Goal: Transaction & Acquisition: Purchase product/service

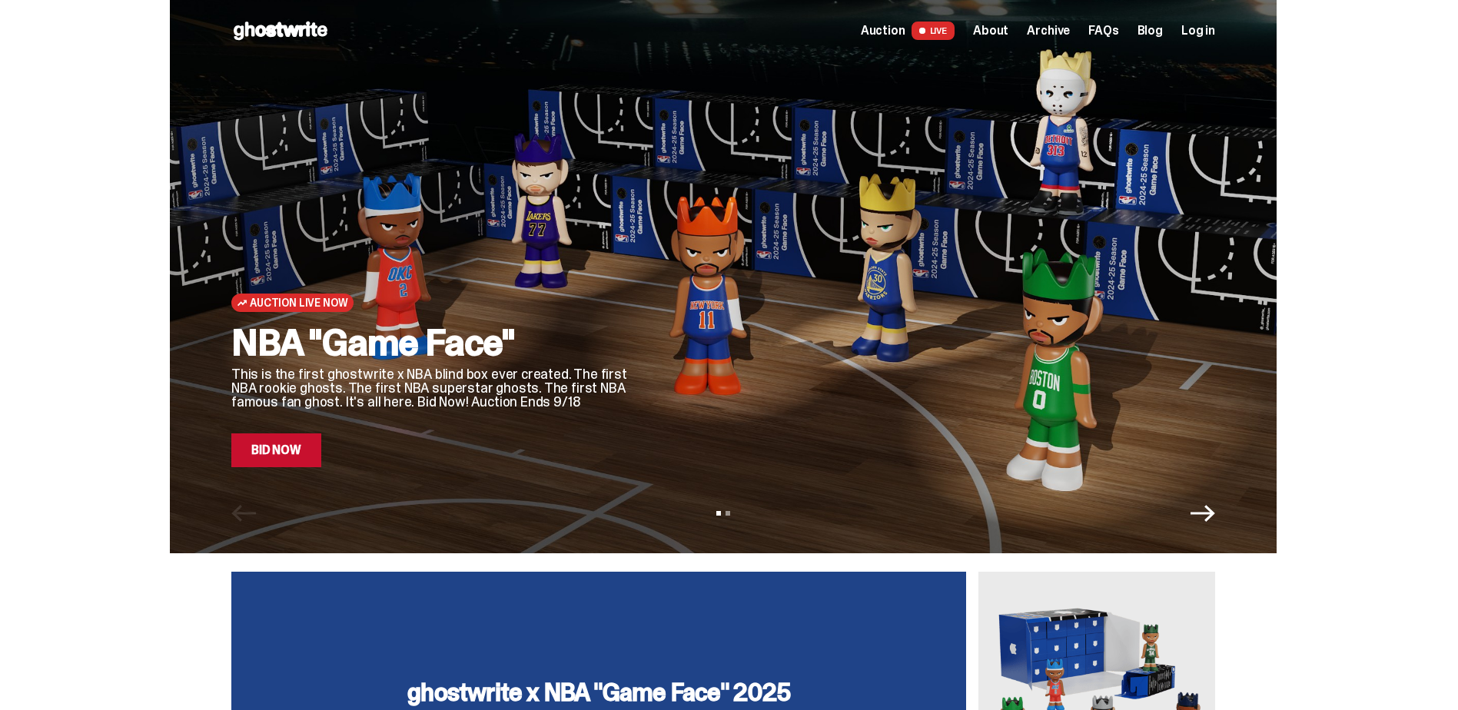
click at [300, 460] on link "Bid Now" at bounding box center [276, 450] width 90 height 34
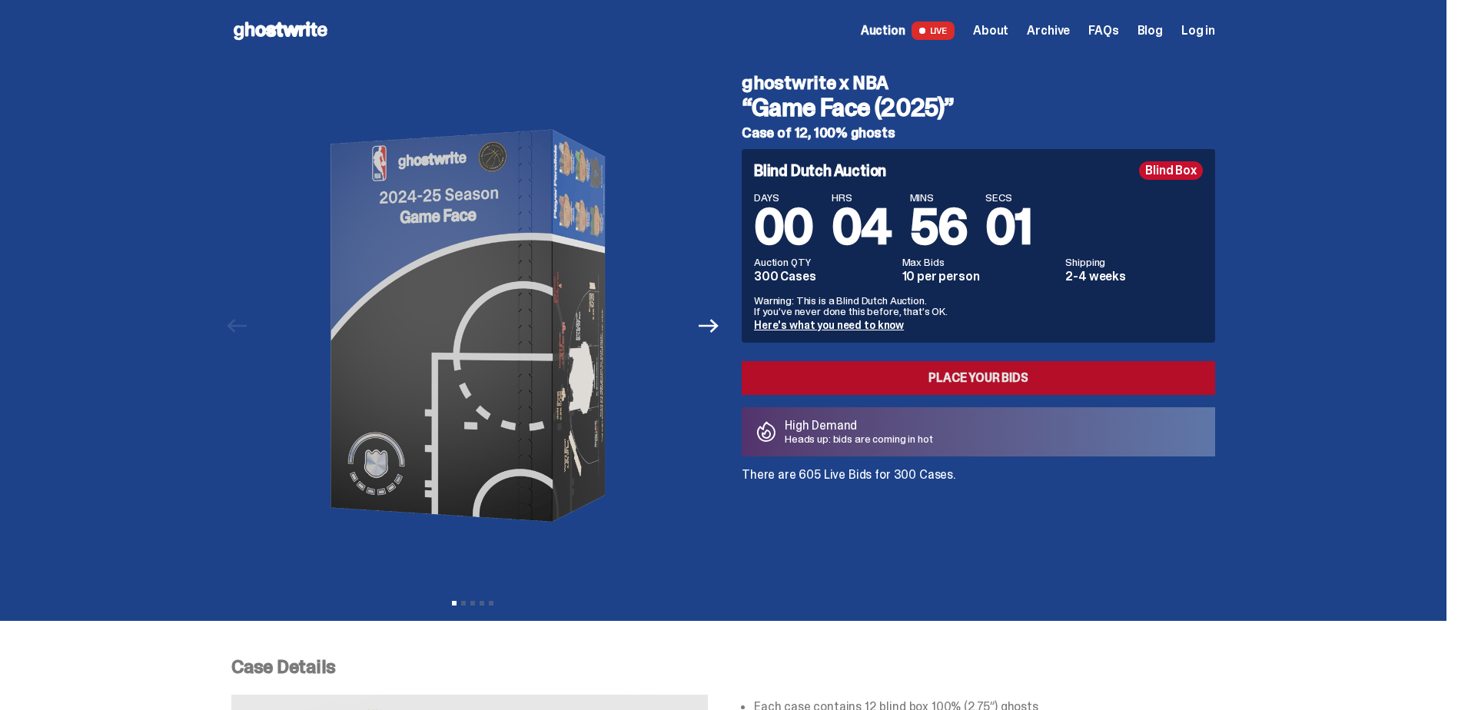
click at [885, 380] on link "Place your Bids" at bounding box center [978, 378] width 473 height 34
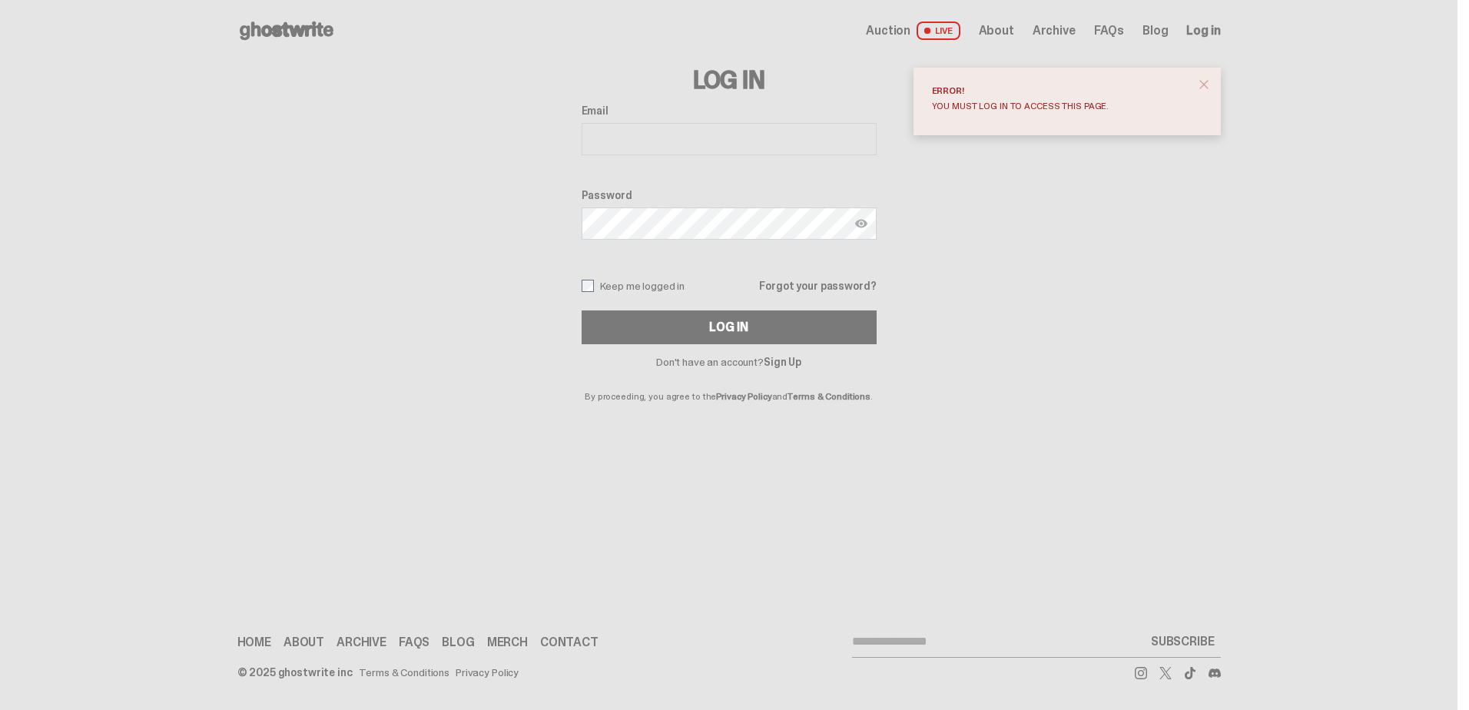
click at [765, 138] on input "Email" at bounding box center [729, 139] width 295 height 32
type input "**********"
click at [582, 310] on button "Log In" at bounding box center [729, 327] width 295 height 34
click at [902, 28] on span "Auction" at bounding box center [888, 31] width 45 height 12
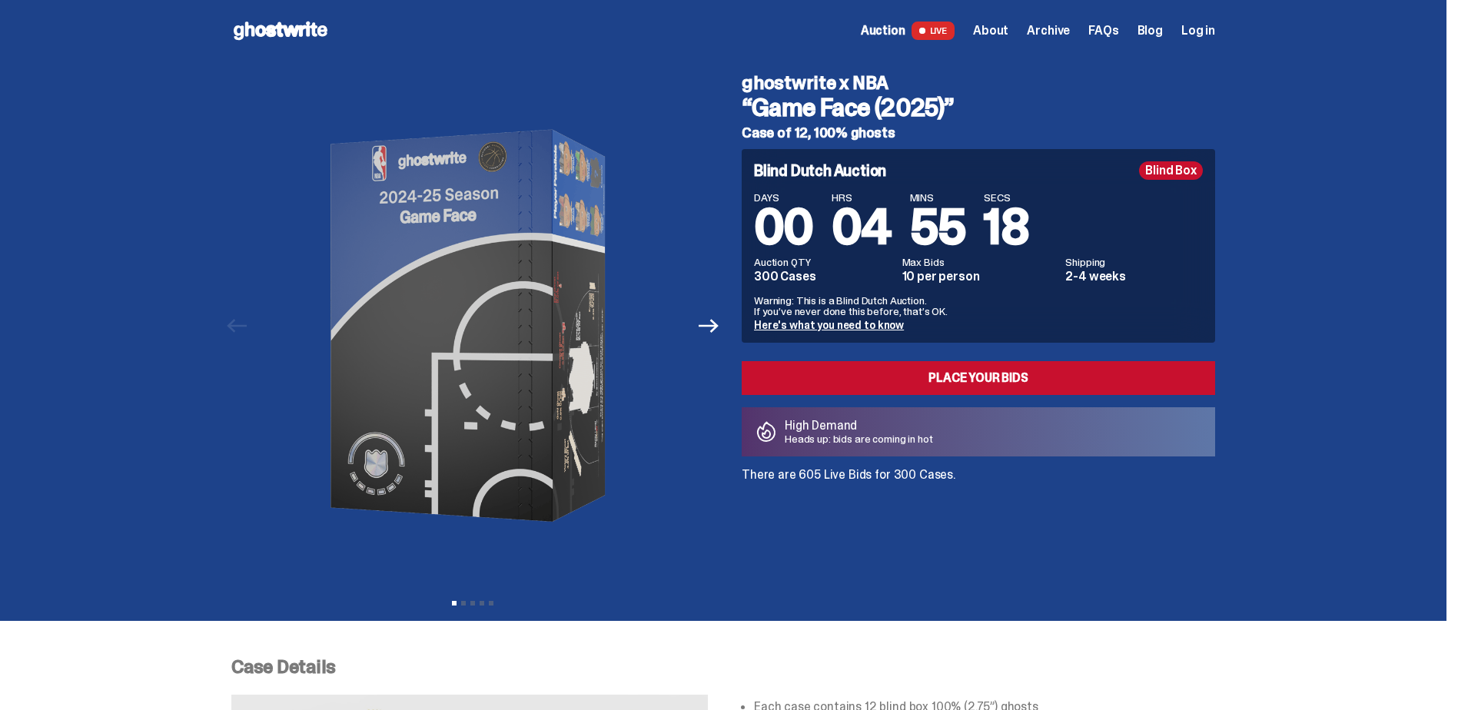
click at [1192, 162] on div "Blind Box" at bounding box center [1171, 170] width 64 height 18
click at [709, 325] on icon "Next" at bounding box center [709, 326] width 20 height 14
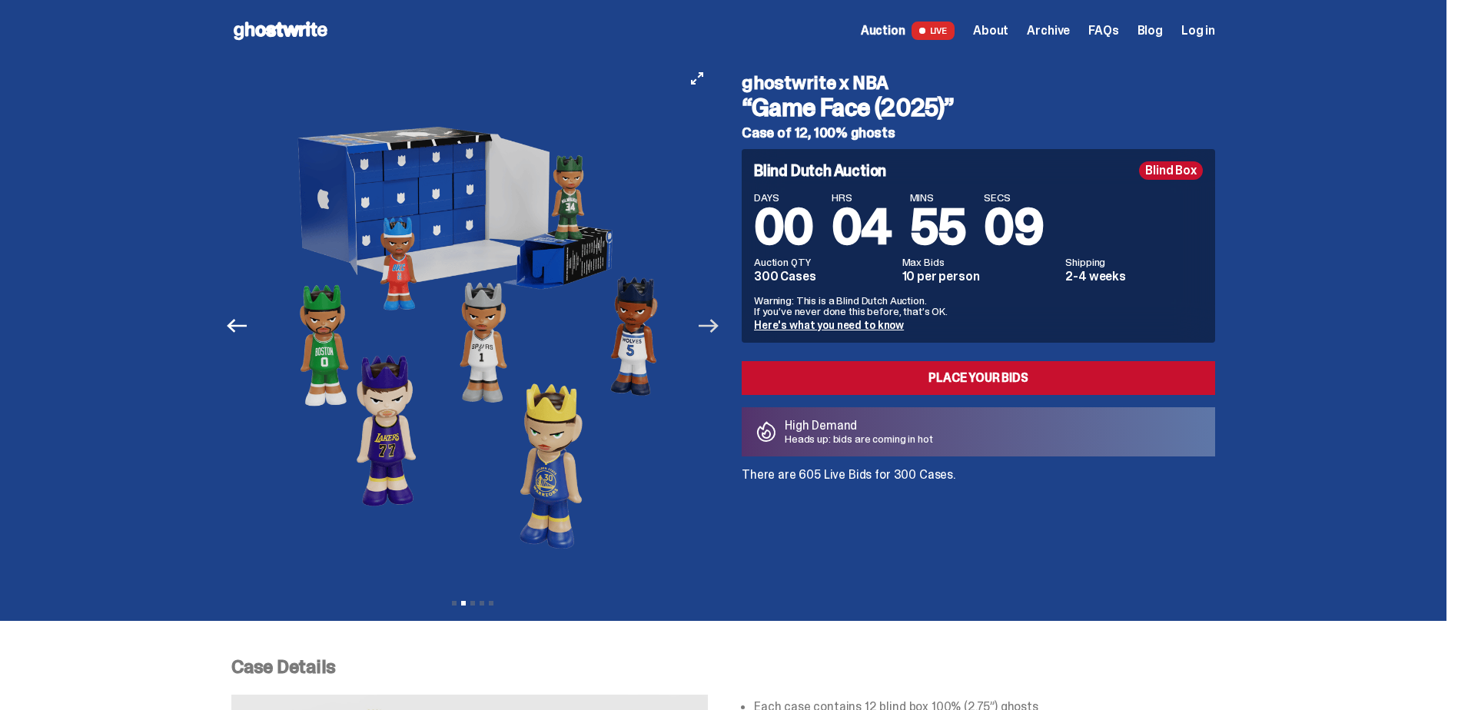
click at [709, 325] on icon "Next" at bounding box center [709, 326] width 20 height 14
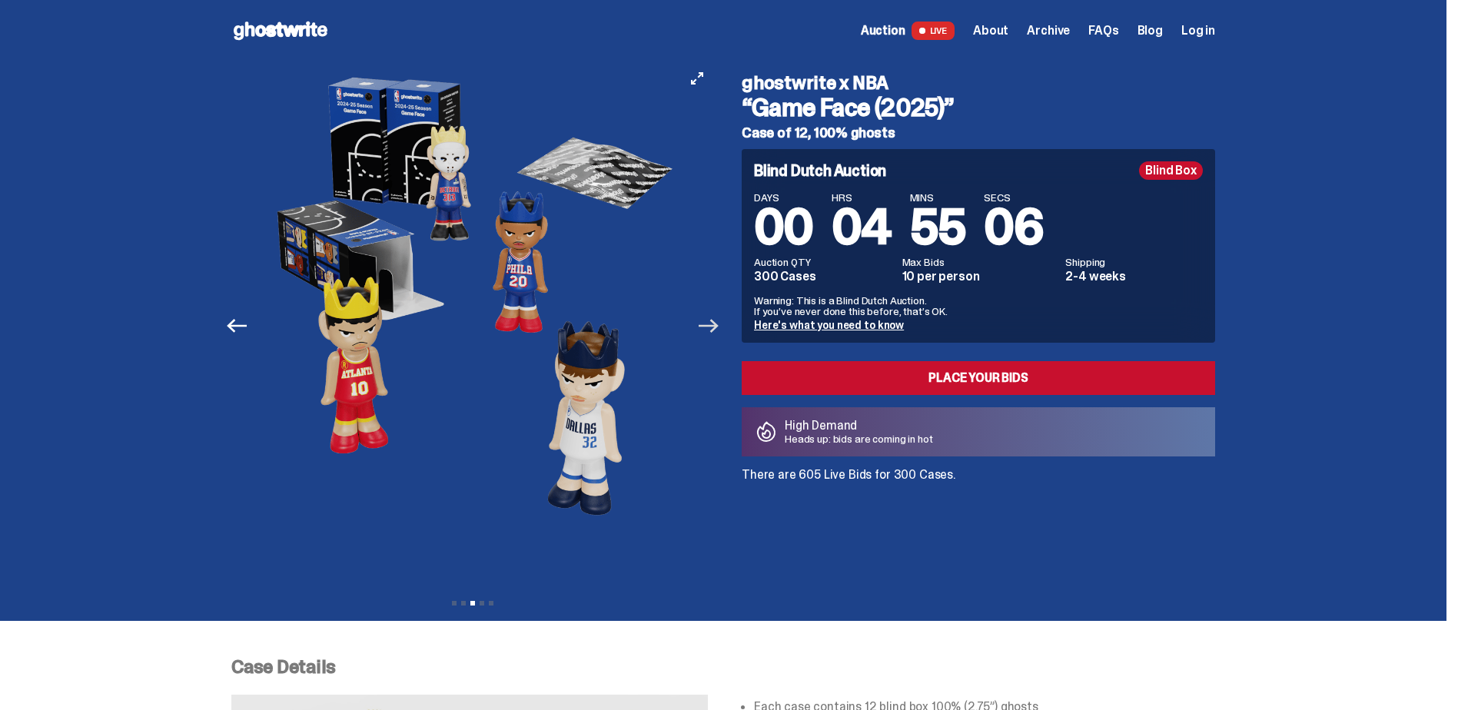
click at [709, 325] on icon "Next" at bounding box center [709, 326] width 20 height 14
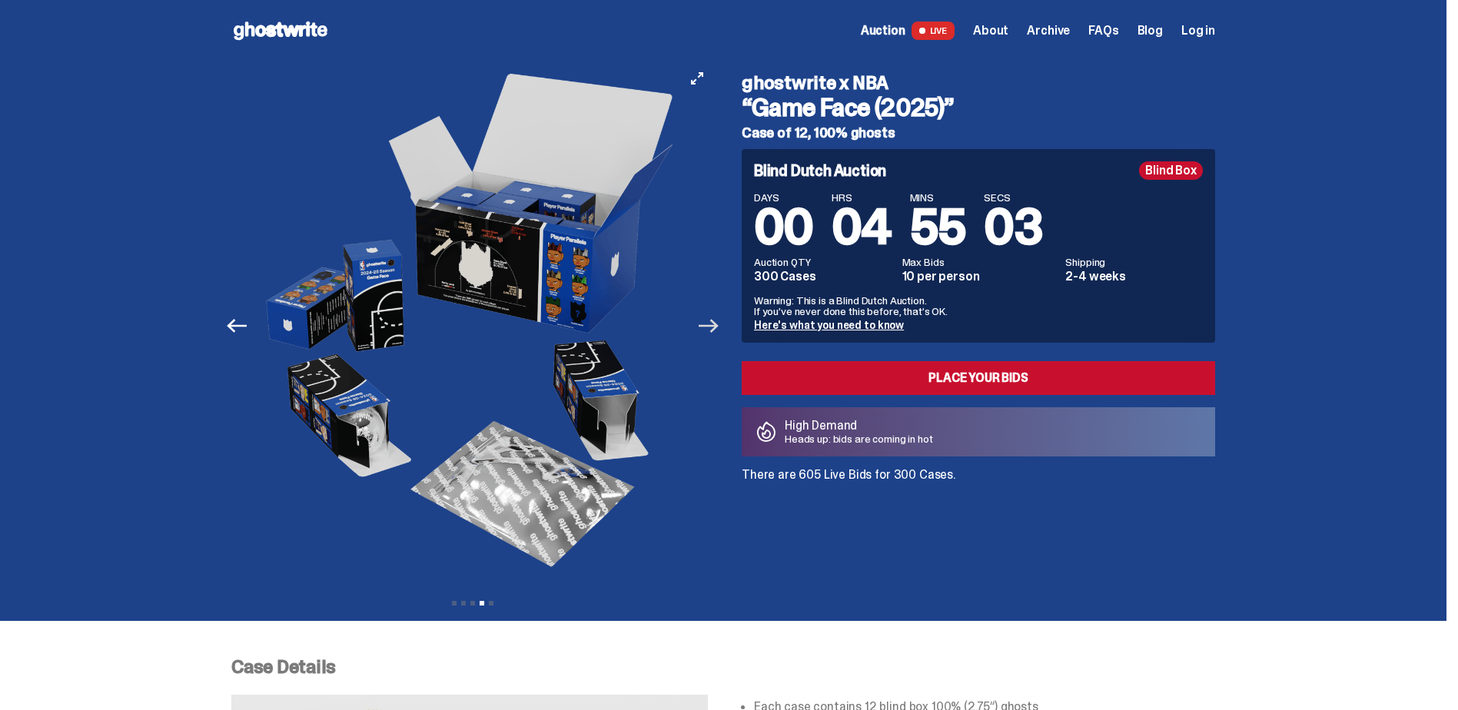
click at [709, 325] on icon "Next" at bounding box center [709, 326] width 20 height 14
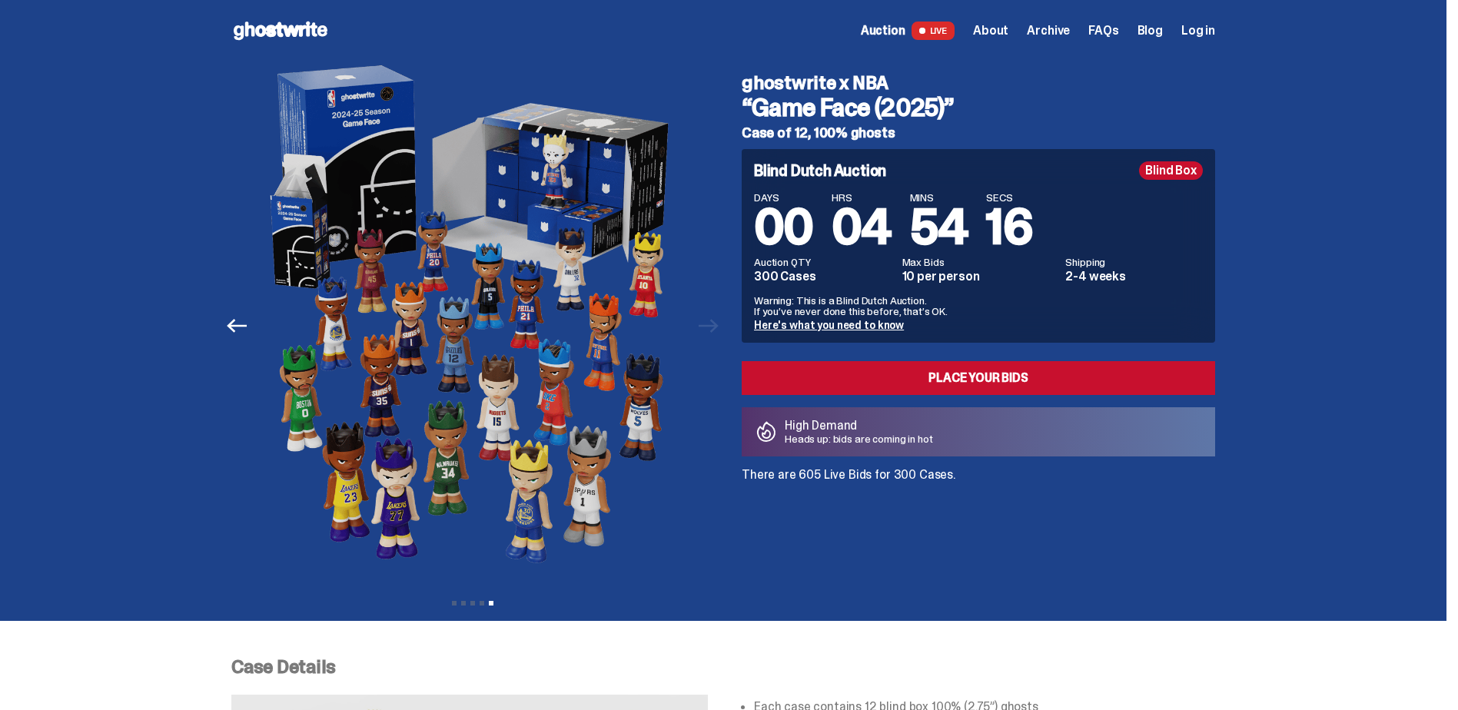
click at [894, 25] on span "Auction" at bounding box center [883, 31] width 45 height 12
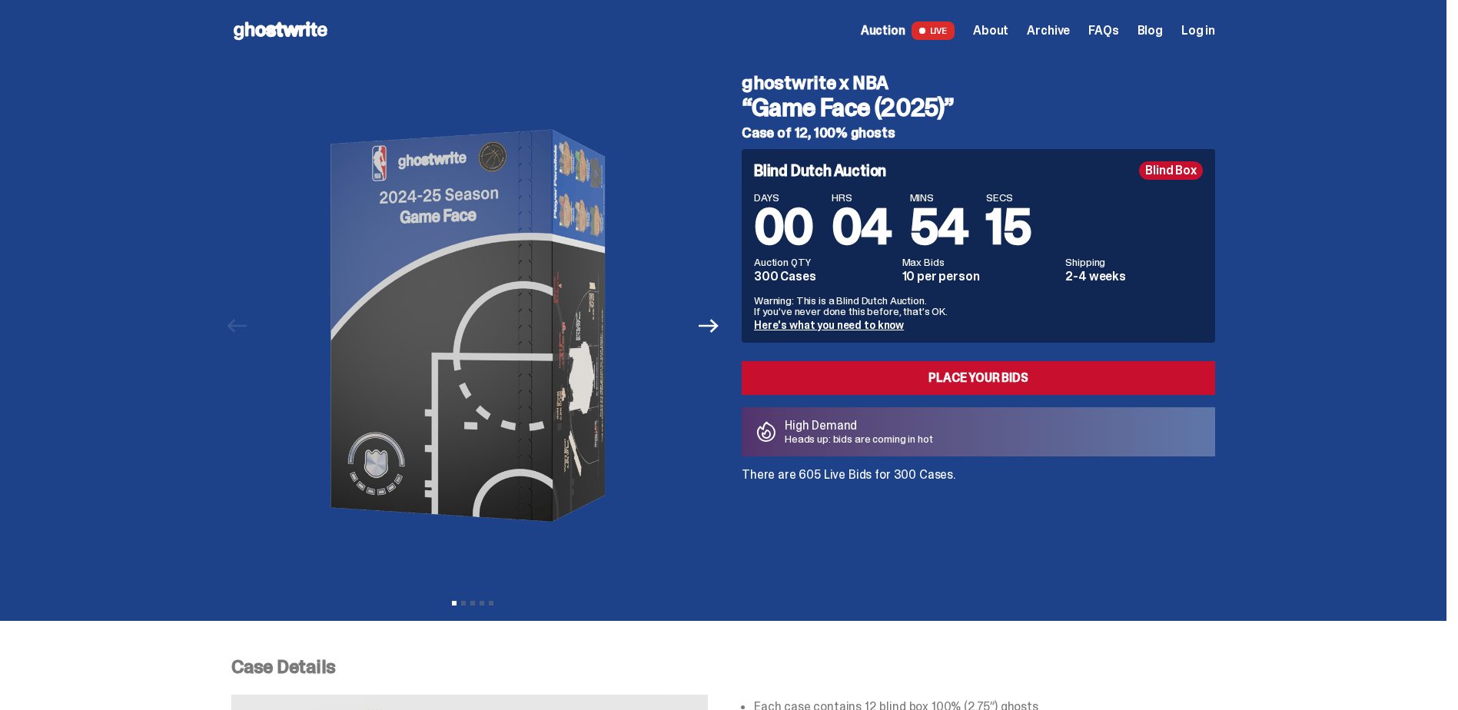
click at [1008, 25] on span "About" at bounding box center [990, 31] width 35 height 12
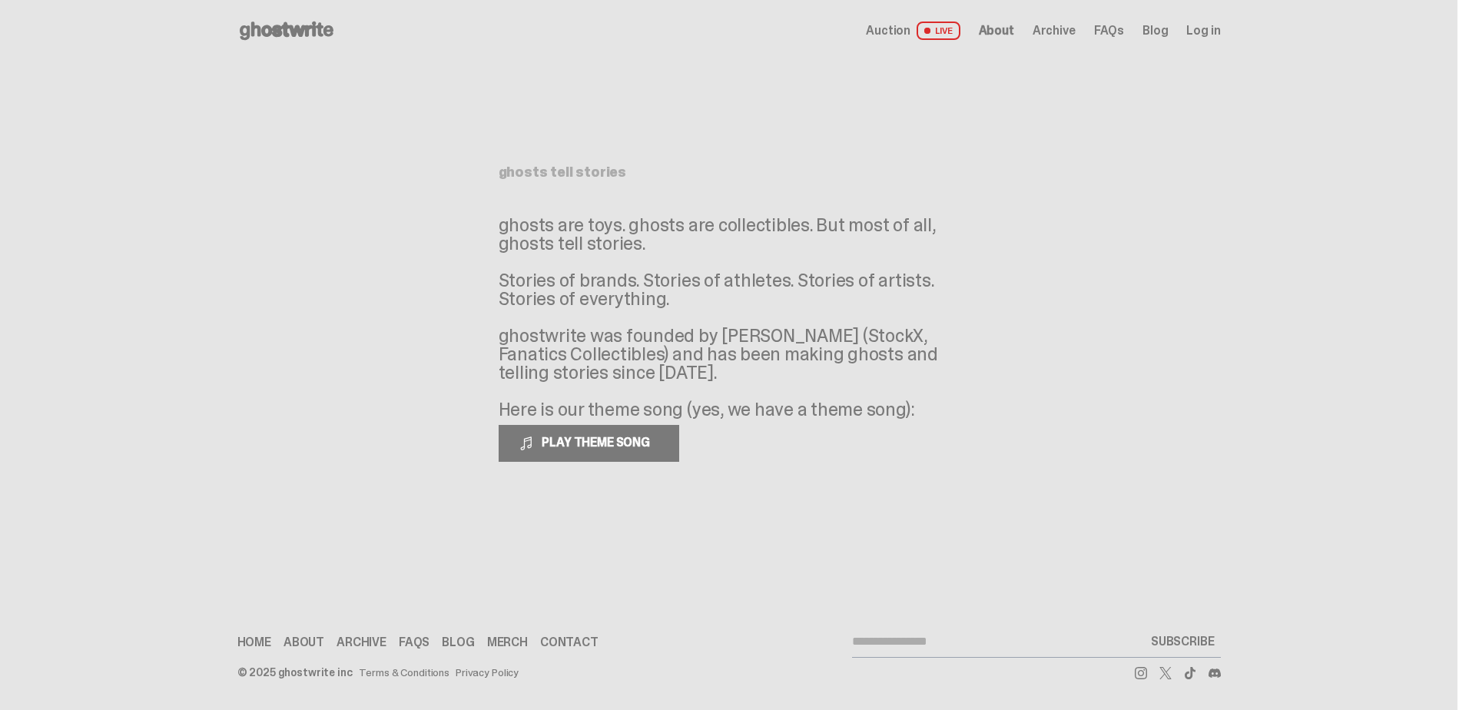
click at [1107, 25] on span "FAQs" at bounding box center [1109, 31] width 30 height 12
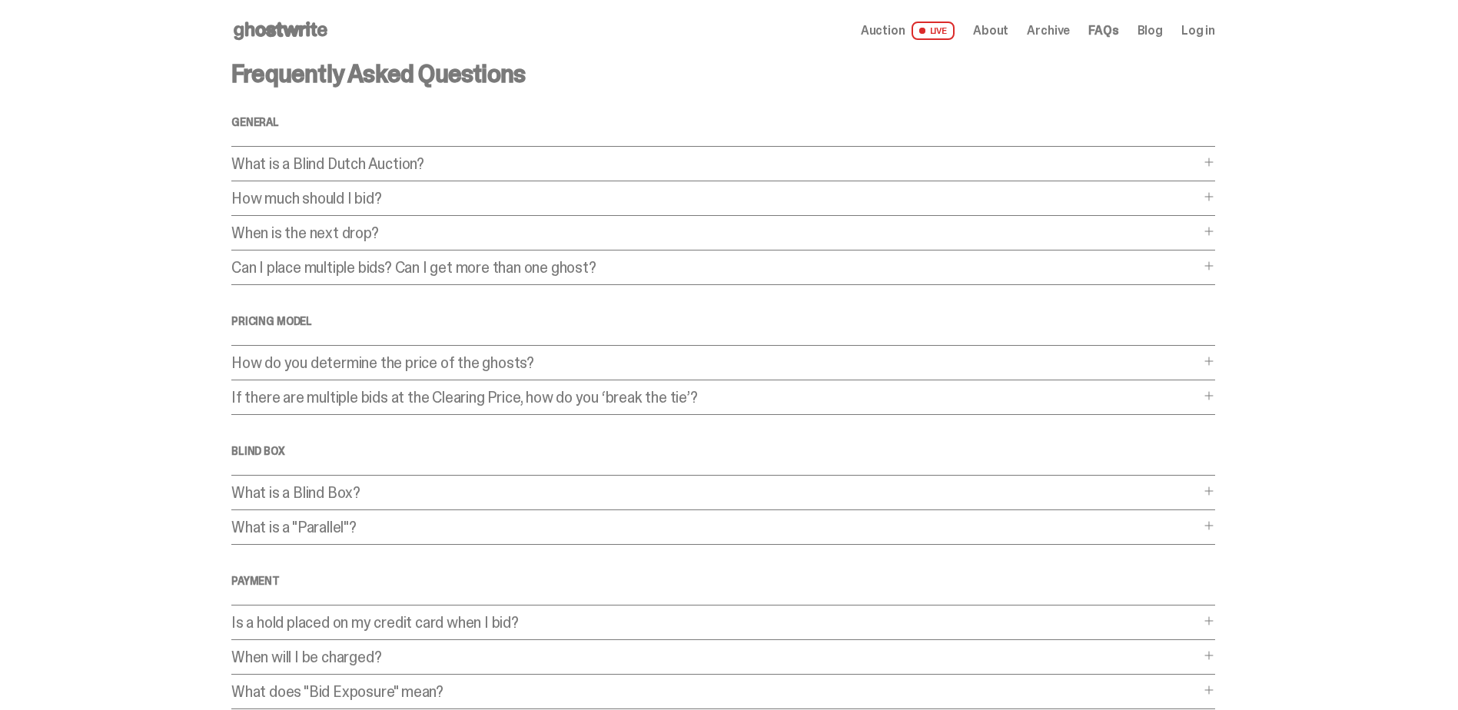
click at [606, 370] on p "How do you determine the price of the ghosts?" at bounding box center [715, 362] width 968 height 15
